Goal: Find specific page/section: Find specific page/section

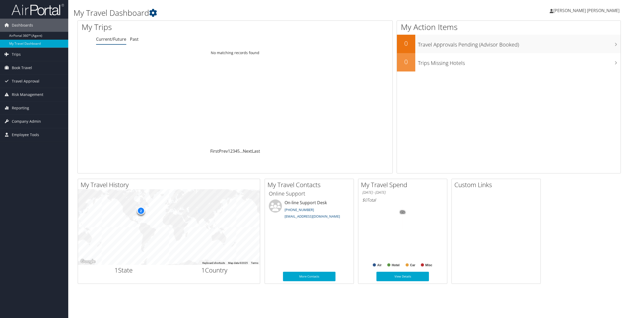
click at [623, 317] on div at bounding box center [315, 318] width 630 height 0
click at [32, 37] on link "AirPortal 360™ (Agent)" at bounding box center [34, 36] width 68 height 8
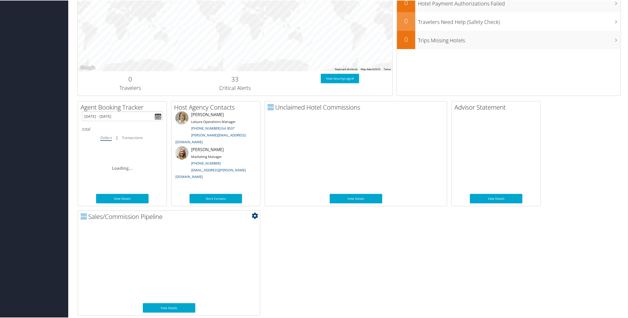
scroll to position [175, 0]
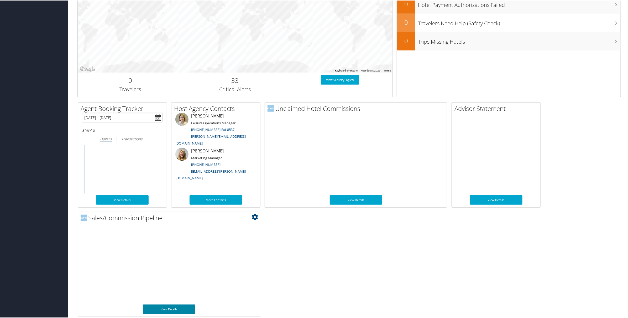
click at [171, 309] on link "View Details" at bounding box center [169, 308] width 53 height 9
